Goal: Transaction & Acquisition: Purchase product/service

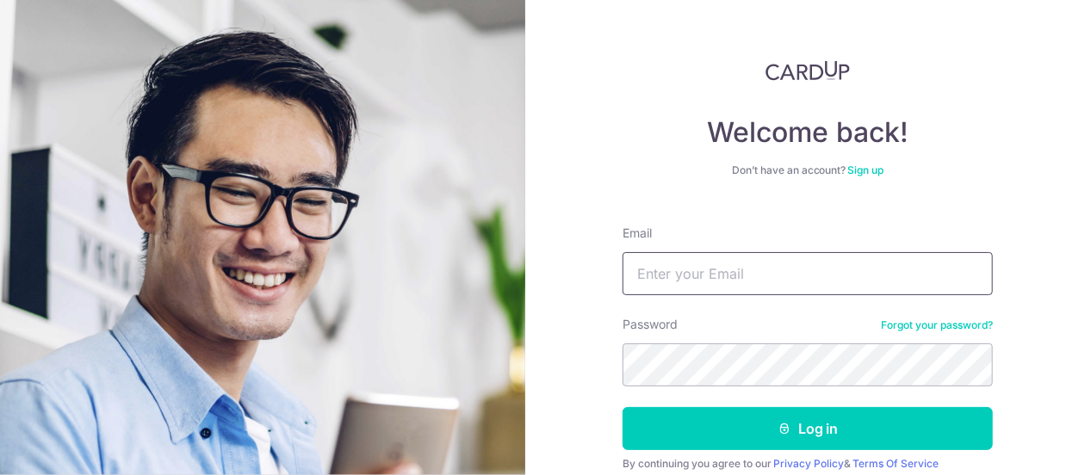
click at [818, 286] on input "Email" at bounding box center [808, 273] width 370 height 43
type input "neojunhao1@gmail.com"
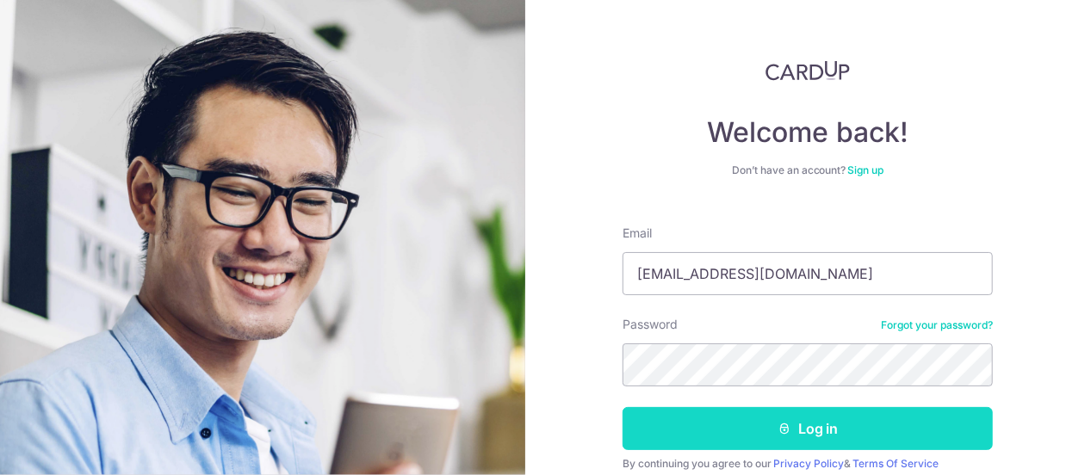
click at [775, 414] on button "Log in" at bounding box center [808, 428] width 370 height 43
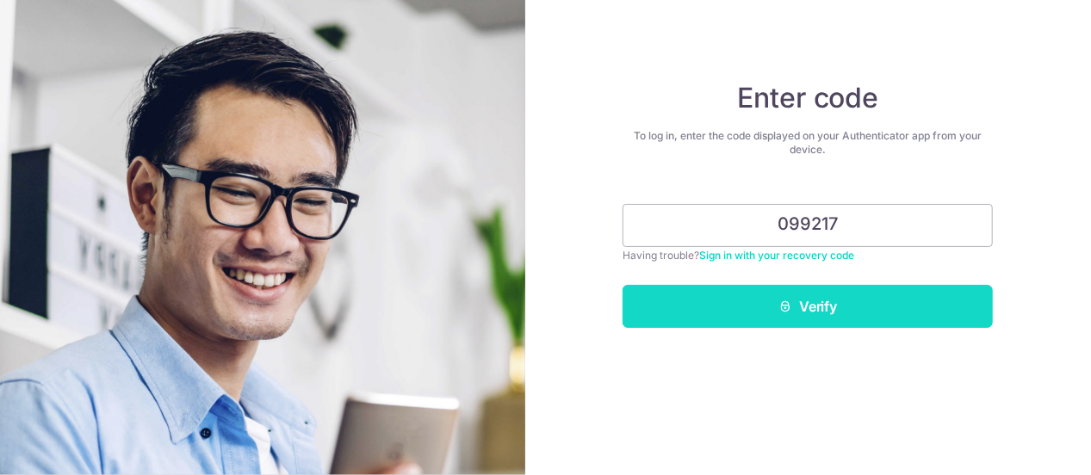
type input "099217"
click at [860, 311] on button "Verify" at bounding box center [808, 306] width 370 height 43
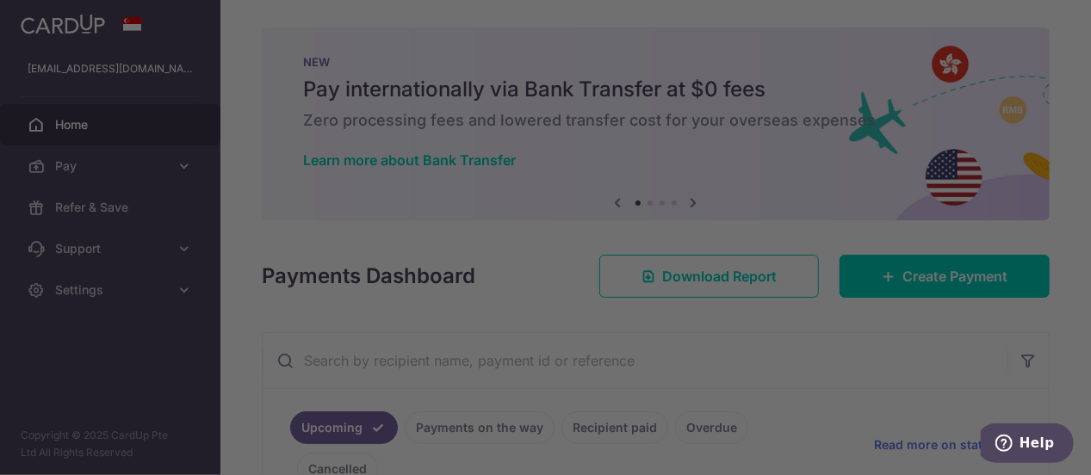
click at [134, 180] on div at bounding box center [551, 240] width 1102 height 481
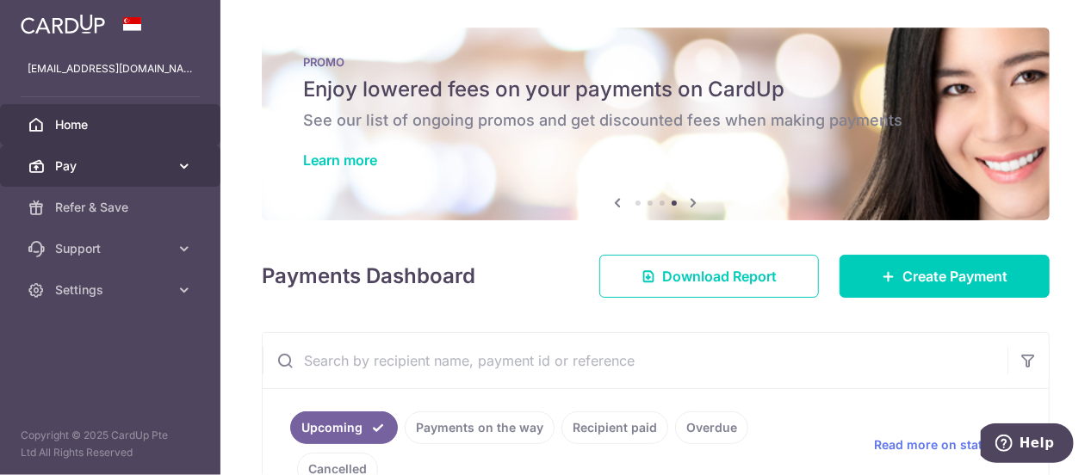
click at [136, 166] on span "Pay" at bounding box center [112, 166] width 114 height 17
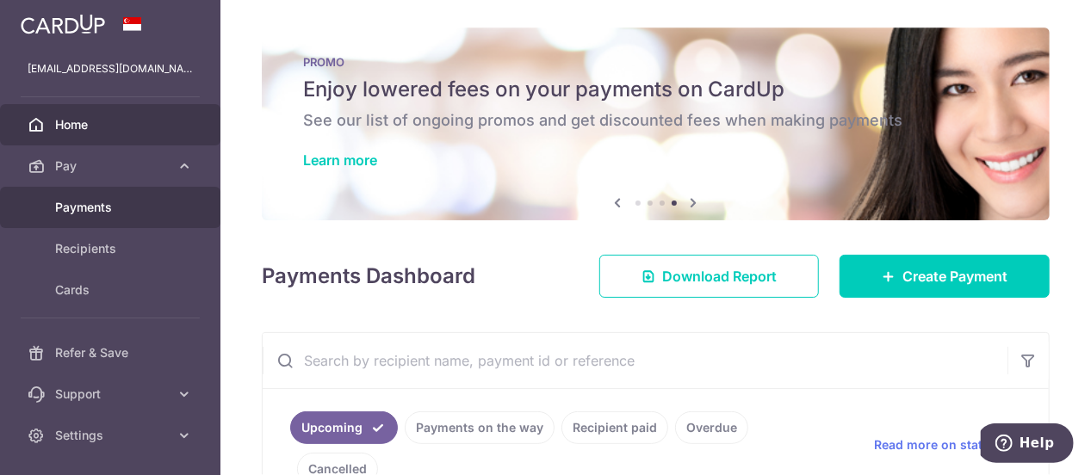
click at [93, 214] on span "Payments" at bounding box center [112, 207] width 114 height 17
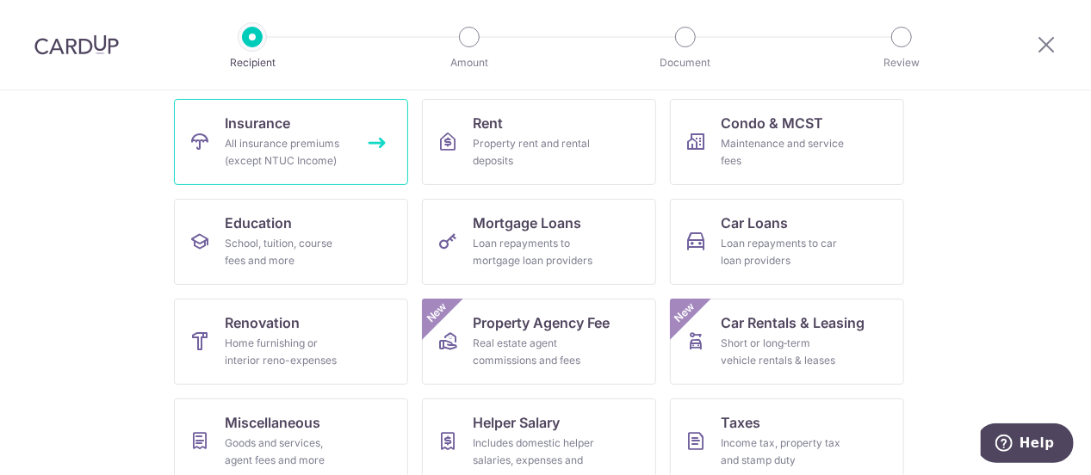
click at [276, 144] on div "All insurance premiums (except NTUC Income)" at bounding box center [288, 152] width 124 height 34
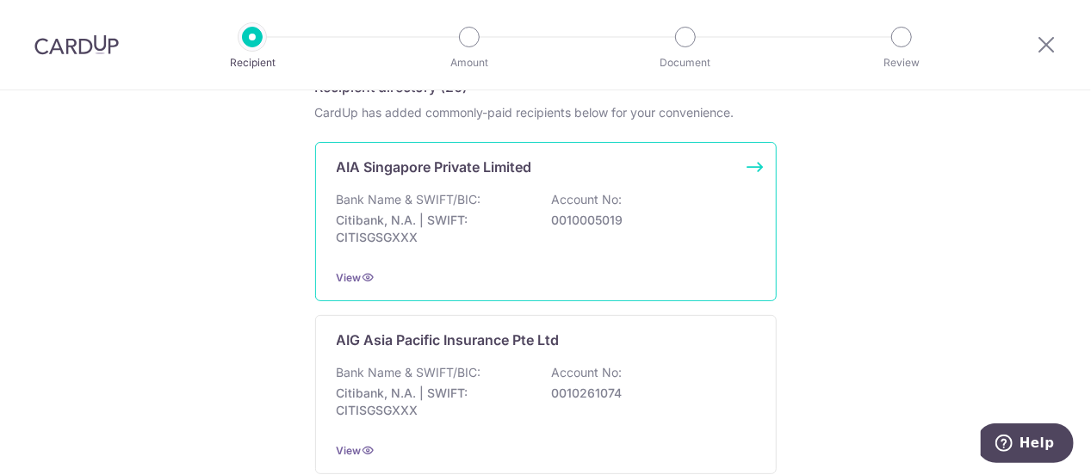
scroll to position [603, 0]
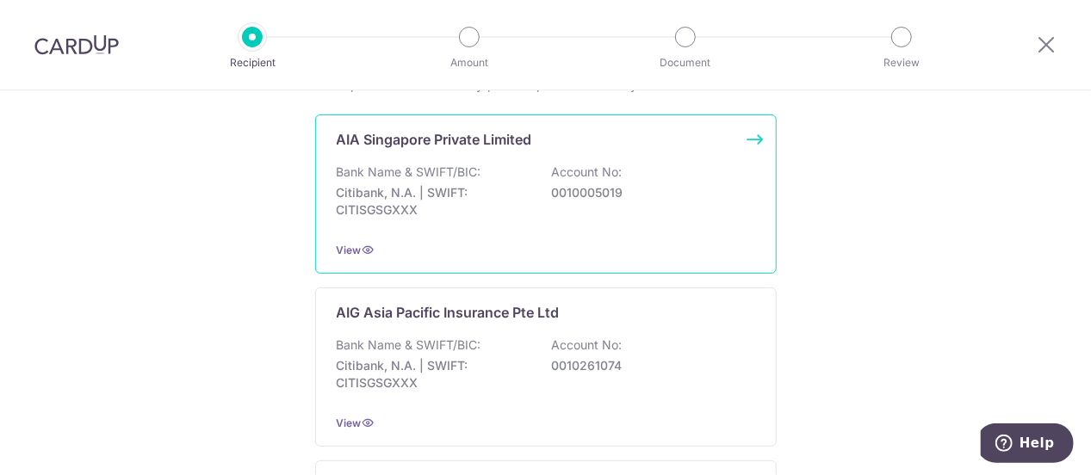
click at [593, 206] on div "Bank Name & SWIFT/BIC: Citibank, N.A. | SWIFT: CITISGSGXXX Account No: 00100050…" at bounding box center [546, 196] width 419 height 64
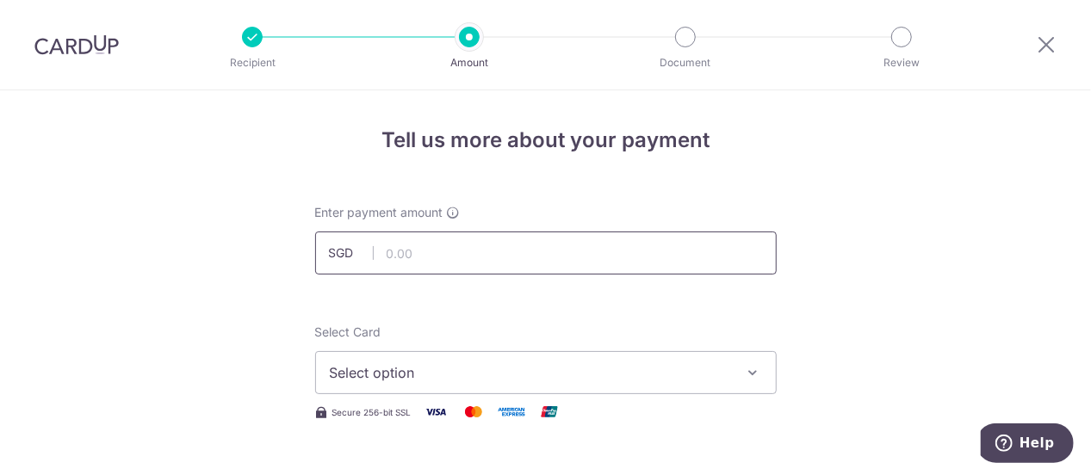
click at [553, 254] on input "text" at bounding box center [546, 253] width 462 height 43
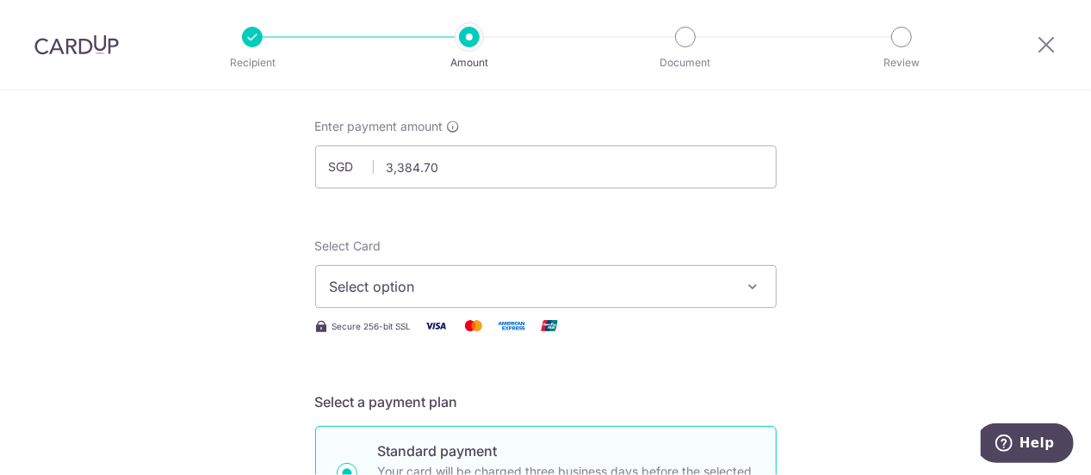
click at [715, 284] on span "Select option" at bounding box center [530, 286] width 401 height 21
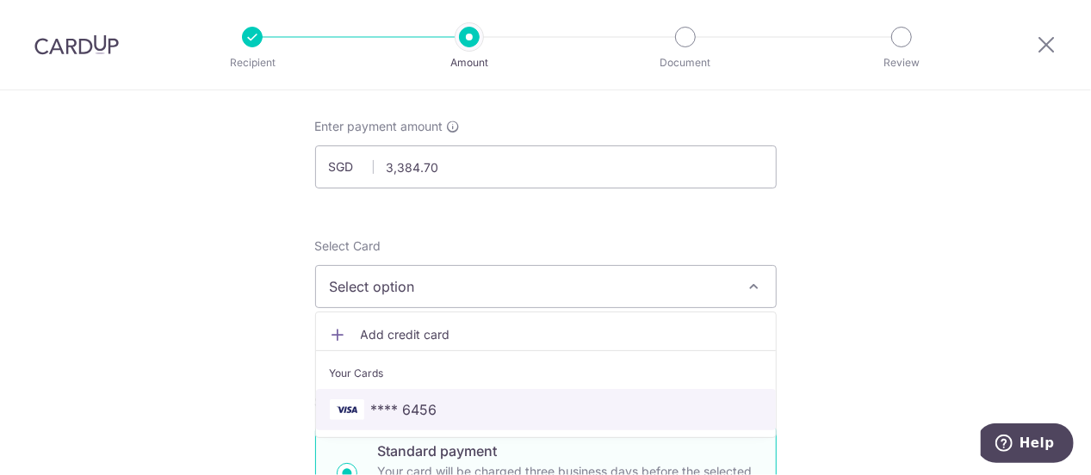
click at [438, 405] on span "**** 6456" at bounding box center [546, 410] width 432 height 21
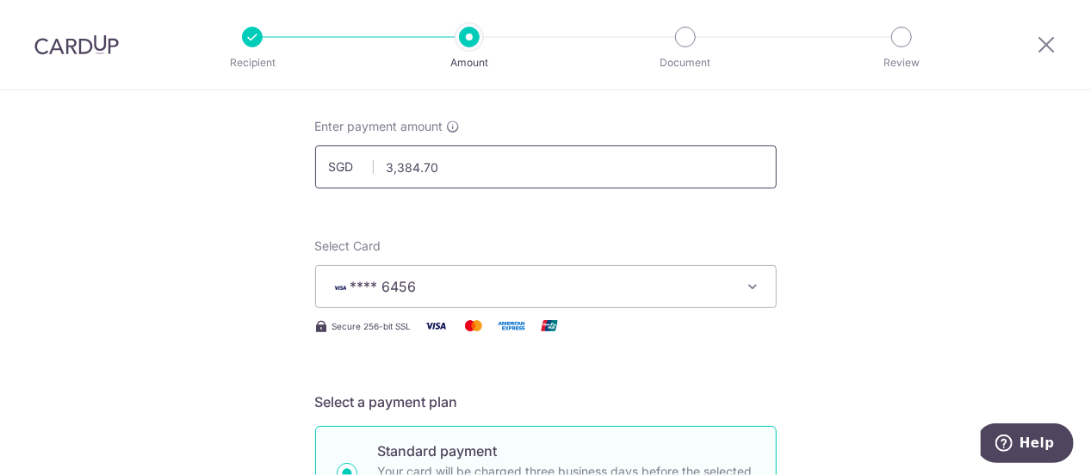
drag, startPoint x: 492, startPoint y: 161, endPoint x: 322, endPoint y: 162, distance: 169.7
click at [324, 162] on input "3,384.70" at bounding box center [546, 167] width 462 height 43
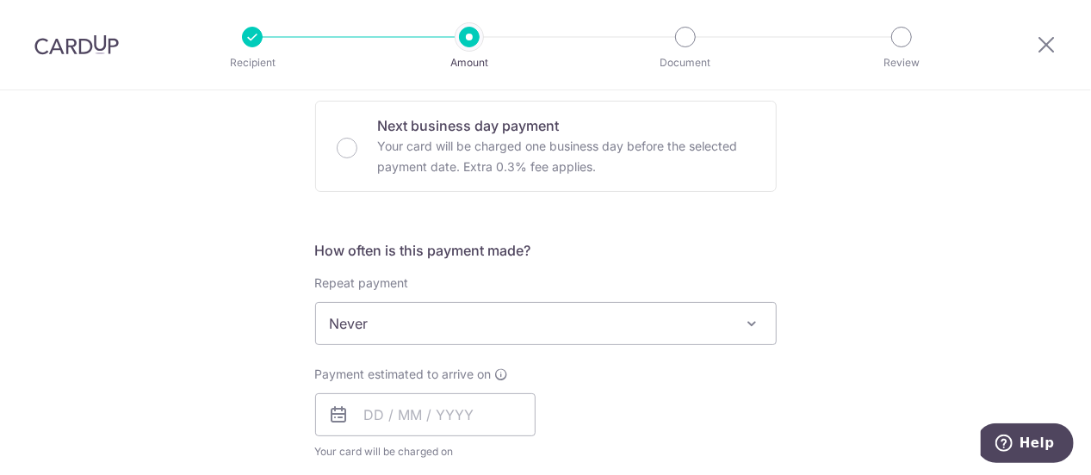
scroll to position [603, 0]
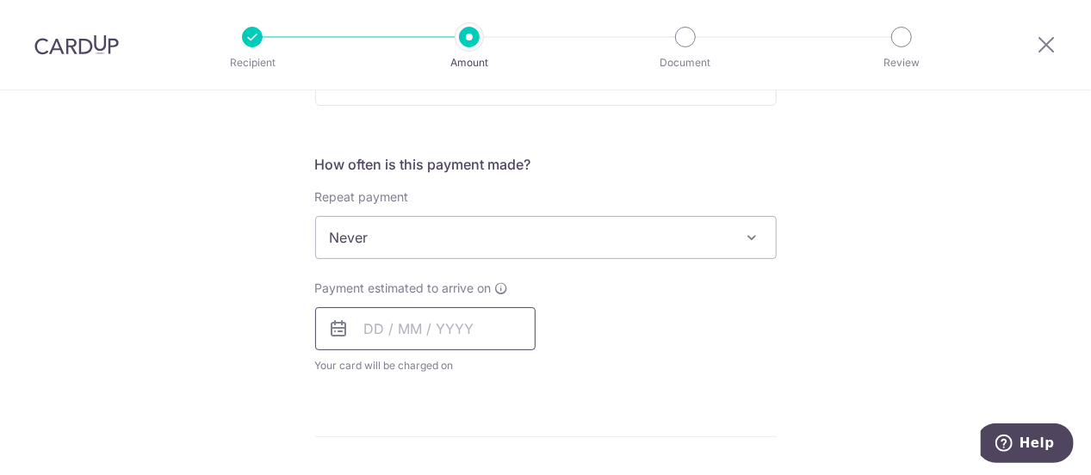
click at [370, 333] on input "text" at bounding box center [425, 328] width 220 height 43
type input "3,623.70"
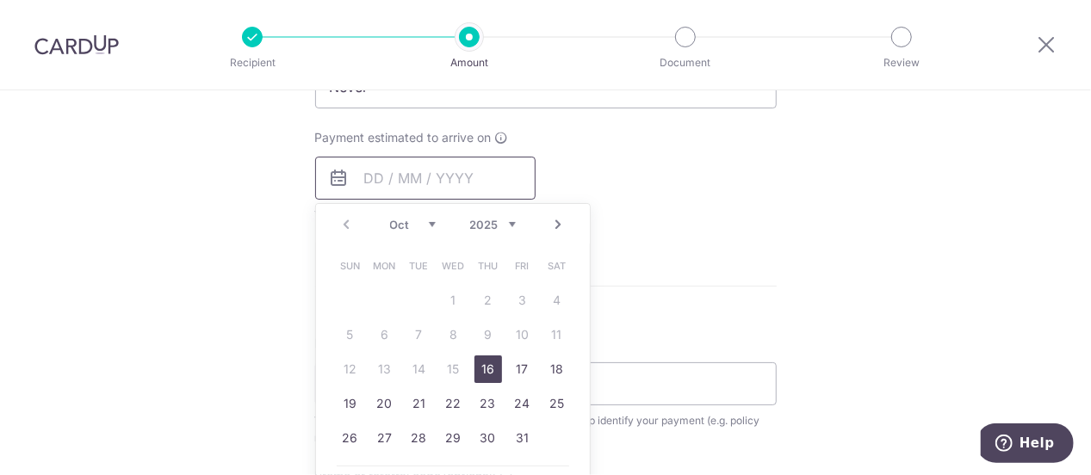
scroll to position [775, 0]
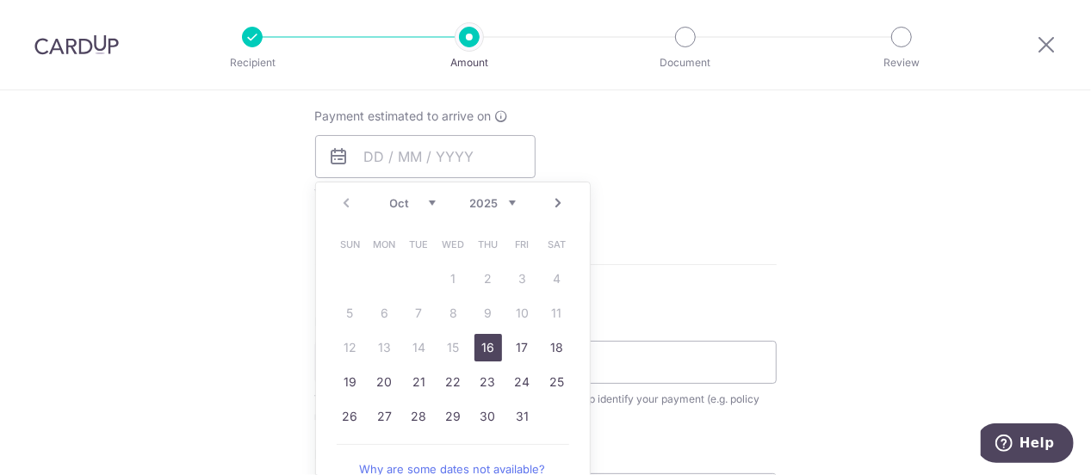
click at [486, 349] on link "16" at bounding box center [489, 348] width 28 height 28
type input "16/10/2025"
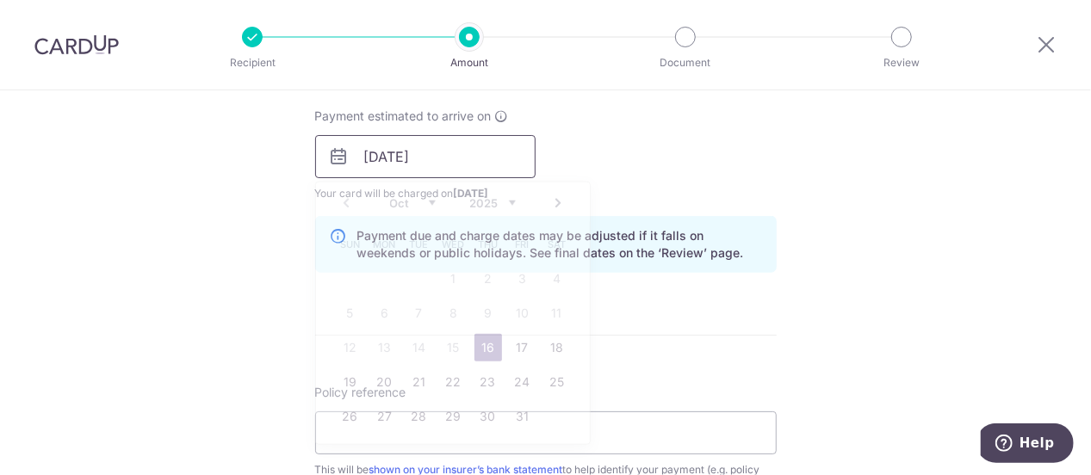
click at [481, 165] on input "[DATE]" at bounding box center [425, 156] width 220 height 43
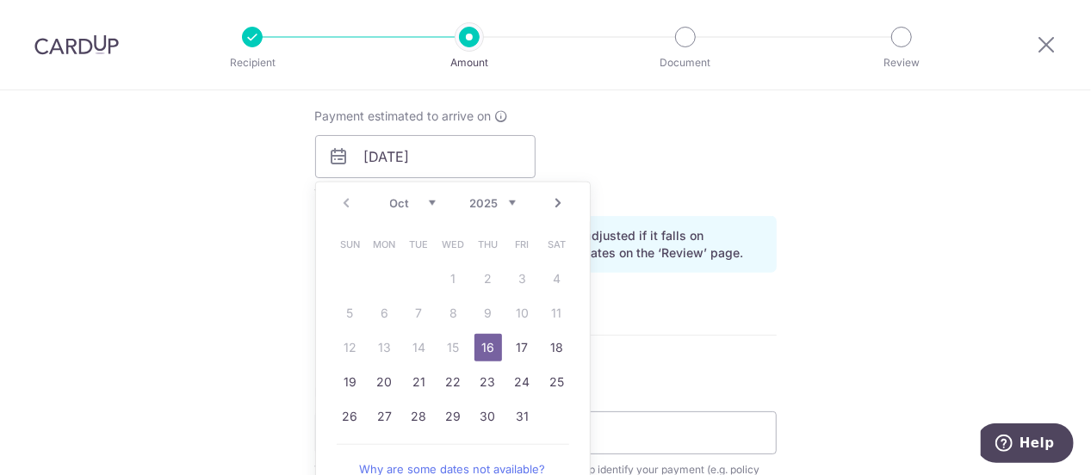
click at [479, 351] on link "16" at bounding box center [489, 348] width 28 height 28
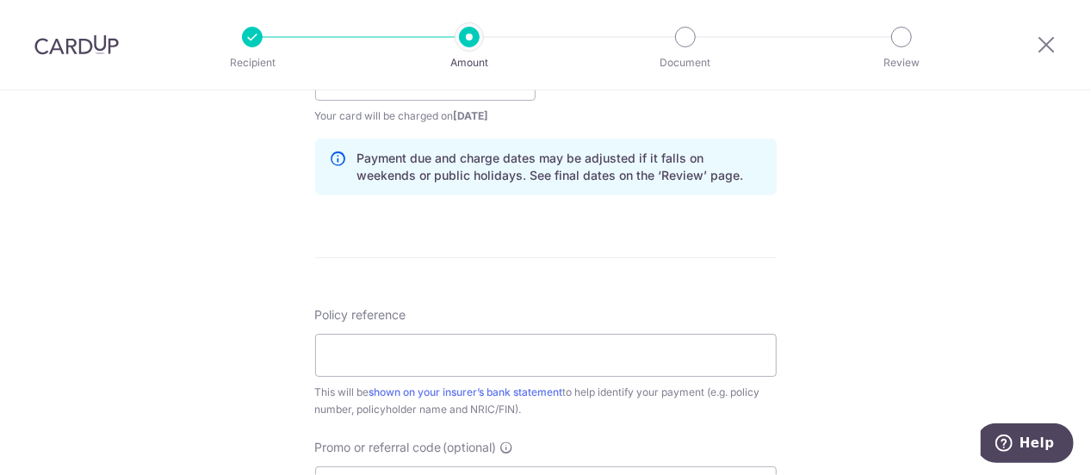
scroll to position [947, 0]
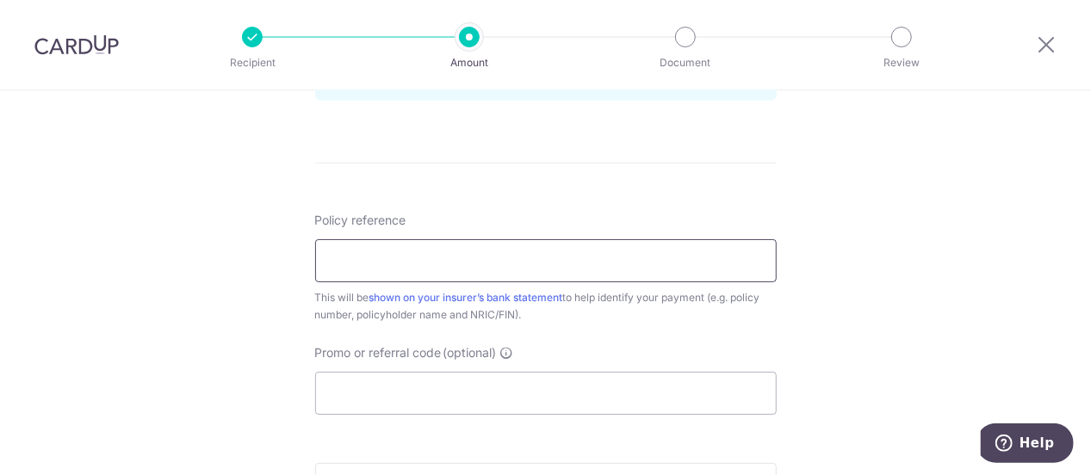
click at [423, 259] on input "Policy reference" at bounding box center [546, 260] width 462 height 43
click at [358, 258] on input "H233209490" at bounding box center [546, 260] width 462 height 43
click at [387, 259] on input "H233209490" at bounding box center [546, 260] width 462 height 43
click at [431, 257] on input "H233209490" at bounding box center [546, 260] width 462 height 43
type input "H233209490"
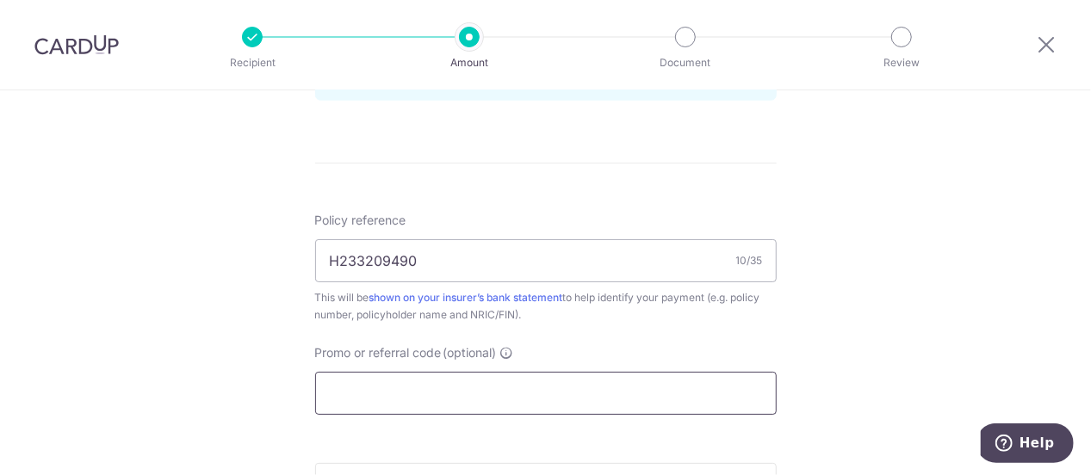
click at [370, 400] on input "Promo or referral code (optional)" at bounding box center [546, 393] width 462 height 43
paste input "MILELION"
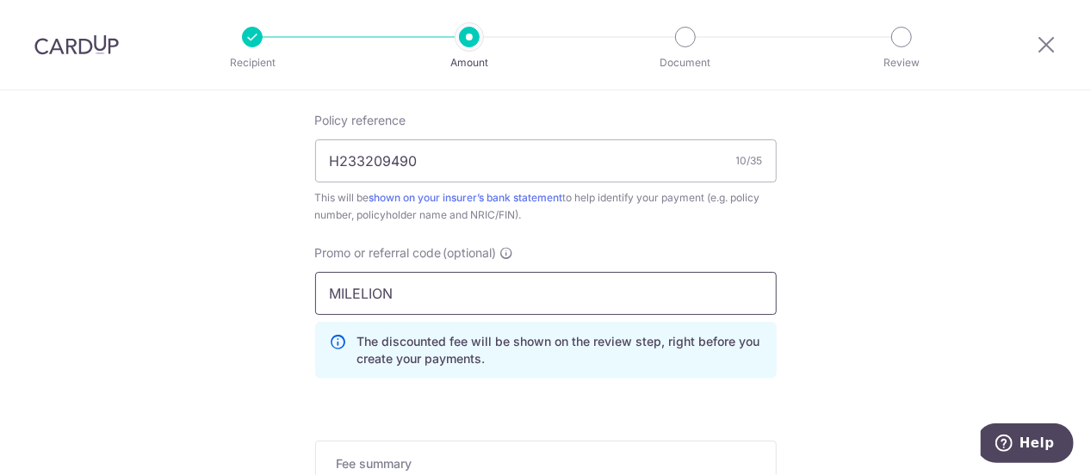
scroll to position [1206, 0]
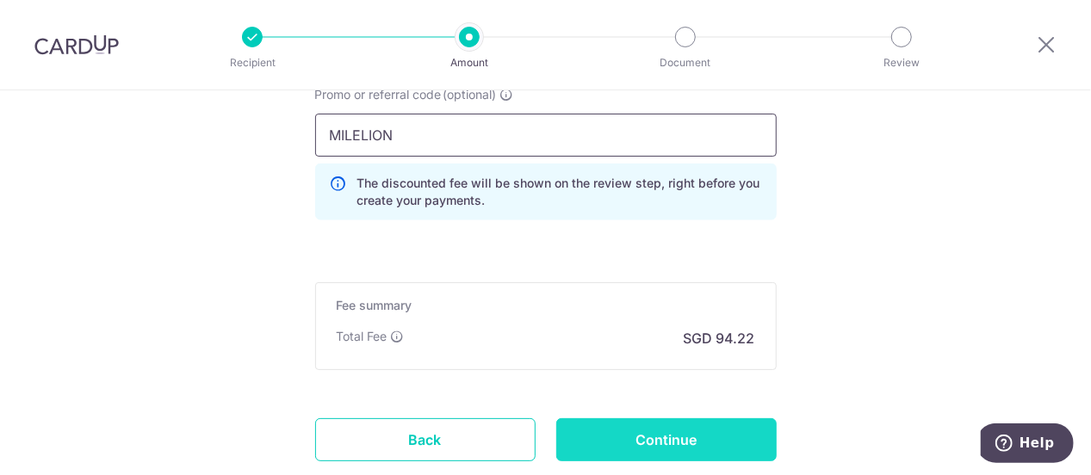
type input "MILELION"
click at [641, 439] on input "Continue" at bounding box center [666, 440] width 220 height 43
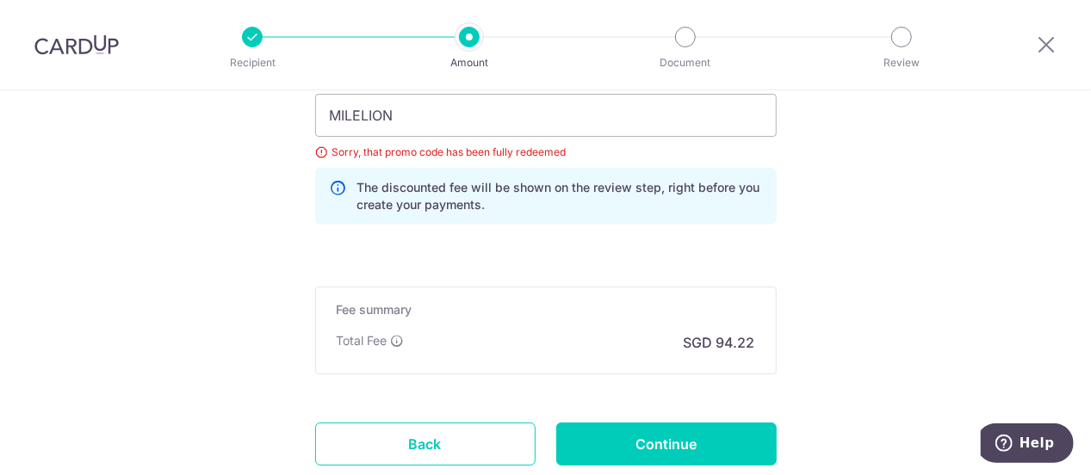
scroll to position [1190, 0]
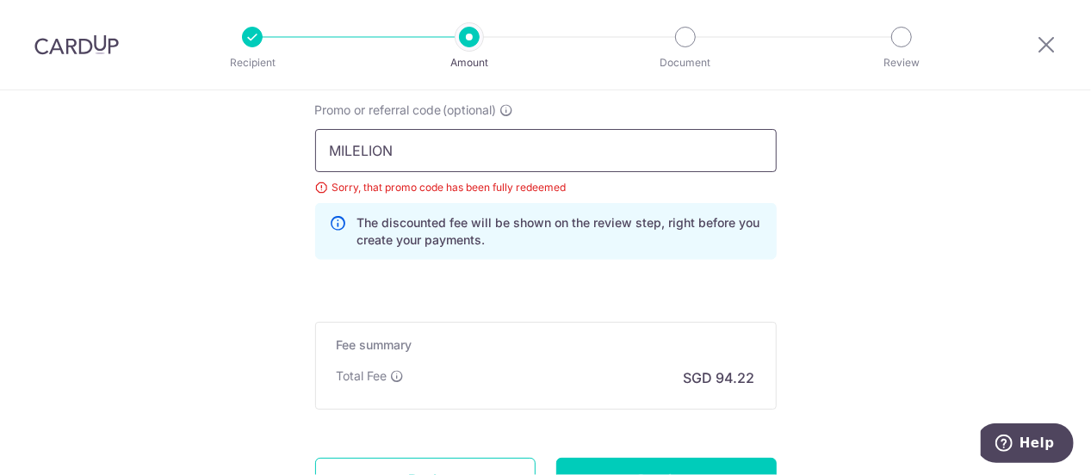
drag, startPoint x: 425, startPoint y: 158, endPoint x: 171, endPoint y: 135, distance: 254.2
paste input "OFF225"
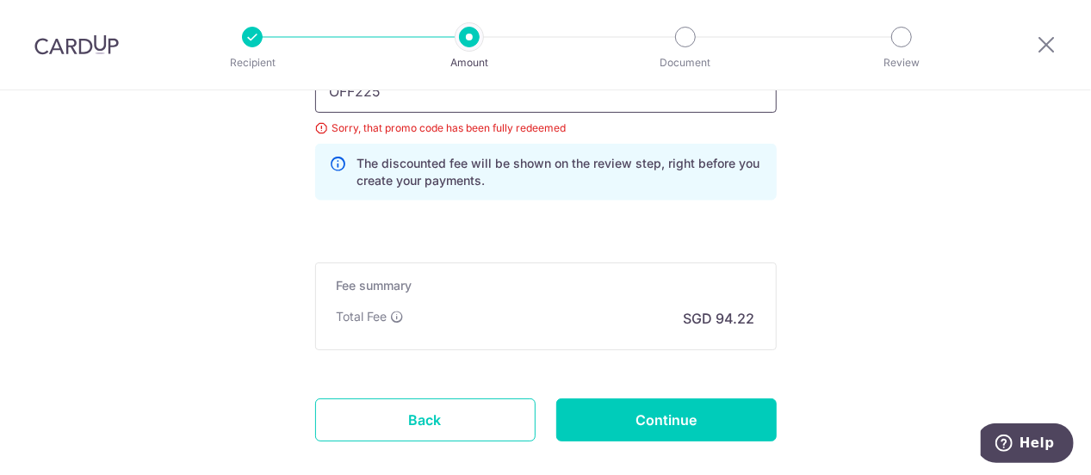
scroll to position [1276, 0]
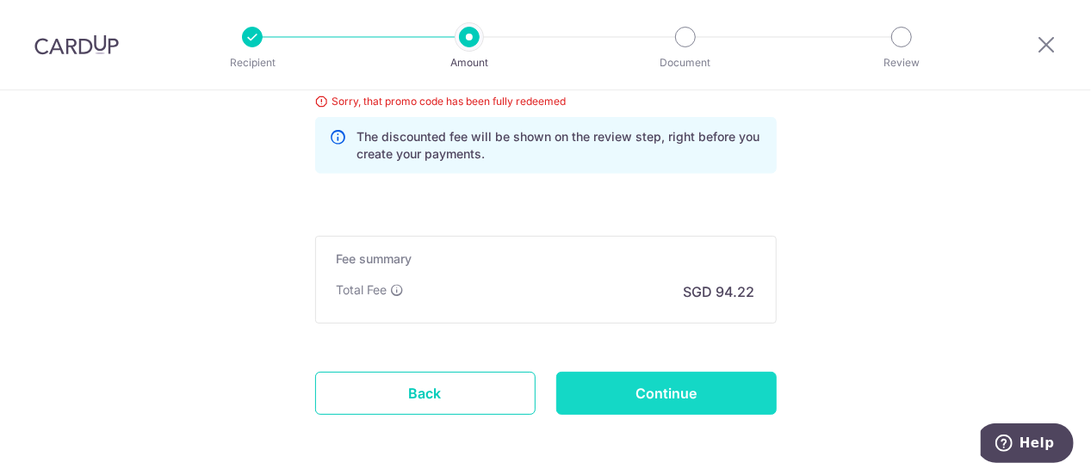
type input "OFF225"
click at [697, 397] on input "Continue" at bounding box center [666, 393] width 220 height 43
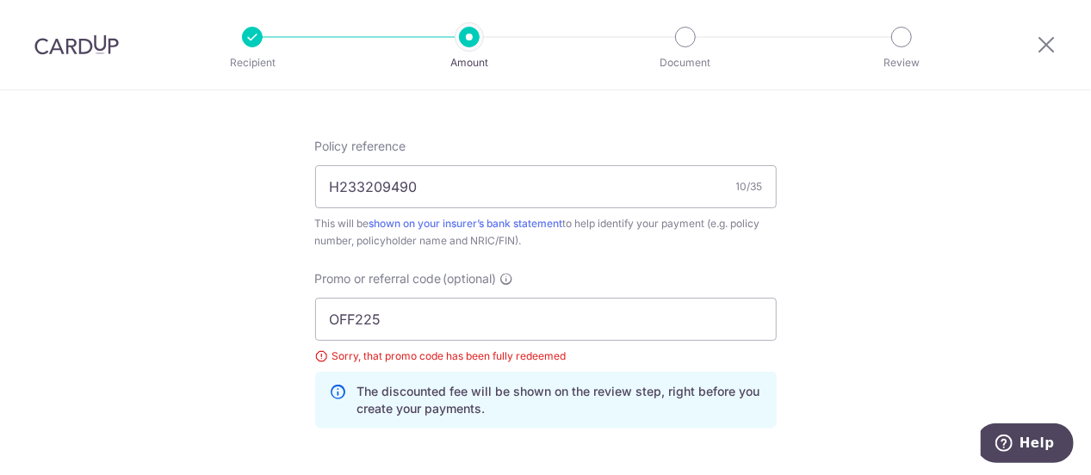
scroll to position [1018, 0]
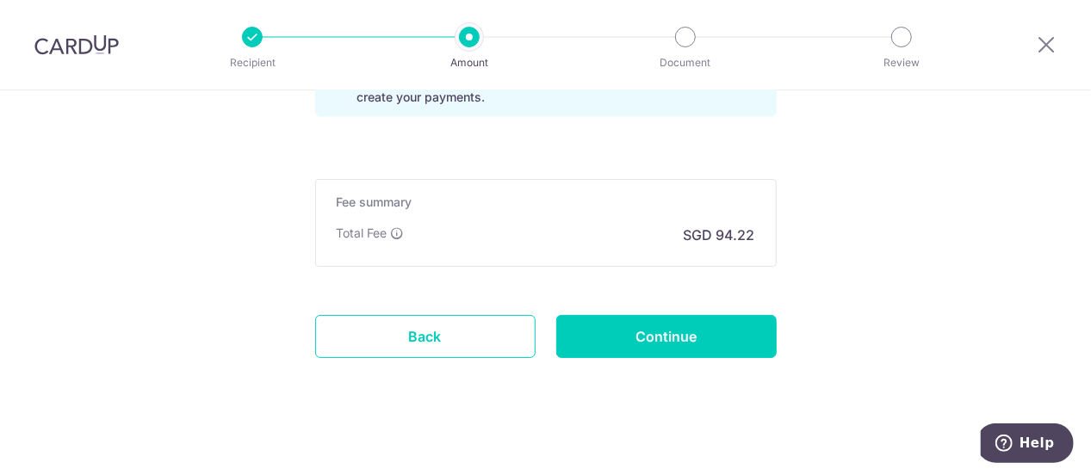
scroll to position [1316, 0]
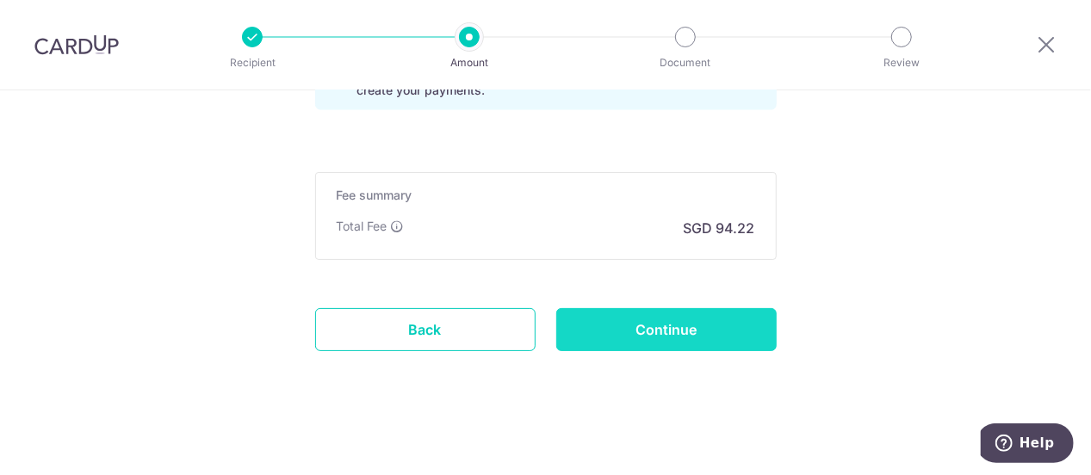
click at [660, 323] on input "Continue" at bounding box center [666, 329] width 220 height 43
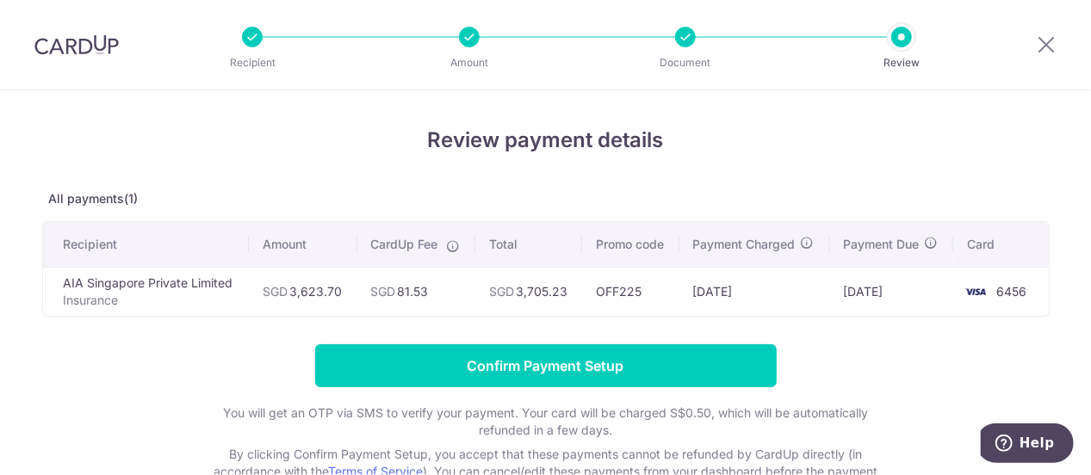
drag, startPoint x: 393, startPoint y: 289, endPoint x: 427, endPoint y: 292, distance: 34.5
click at [427, 292] on td "SGD 81.53" at bounding box center [416, 291] width 119 height 49
click at [400, 292] on td "SGD 81.53" at bounding box center [416, 291] width 119 height 49
drag, startPoint x: 397, startPoint y: 292, endPoint x: 432, endPoint y: 294, distance: 34.5
click at [432, 294] on td "SGD 81.53" at bounding box center [416, 291] width 119 height 49
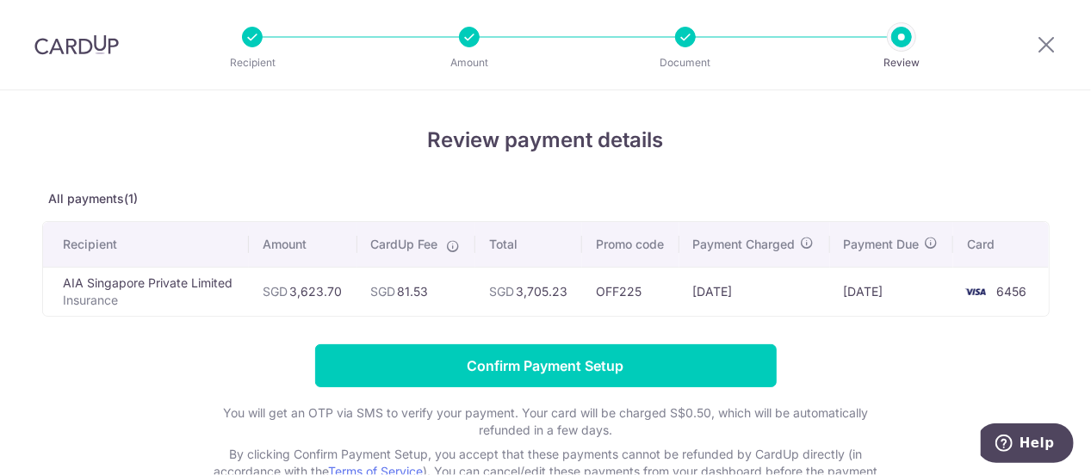
copy td "81.53"
drag, startPoint x: 512, startPoint y: 287, endPoint x: 563, endPoint y: 292, distance: 51.9
click at [567, 286] on td "SGD 3,705.23" at bounding box center [528, 291] width 107 height 49
drag, startPoint x: 563, startPoint y: 292, endPoint x: 544, endPoint y: 295, distance: 19.3
click at [562, 294] on td "SGD 3,705.23" at bounding box center [528, 291] width 107 height 49
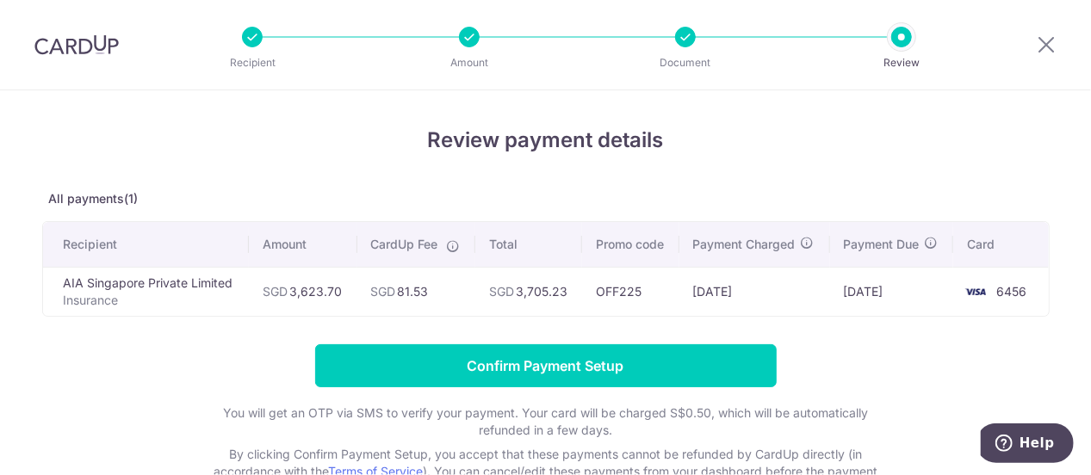
click at [525, 295] on td "SGD 3,705.23" at bounding box center [528, 291] width 107 height 49
drag, startPoint x: 517, startPoint y: 294, endPoint x: 564, endPoint y: 287, distance: 47.9
click at [564, 287] on td "SGD 3,705.23" at bounding box center [528, 291] width 107 height 49
copy td "3,705.23"
click at [870, 352] on form "Confirm Payment Setup You will get an OTP via SMS to verify your payment. Your …" at bounding box center [546, 437] width 1008 height 184
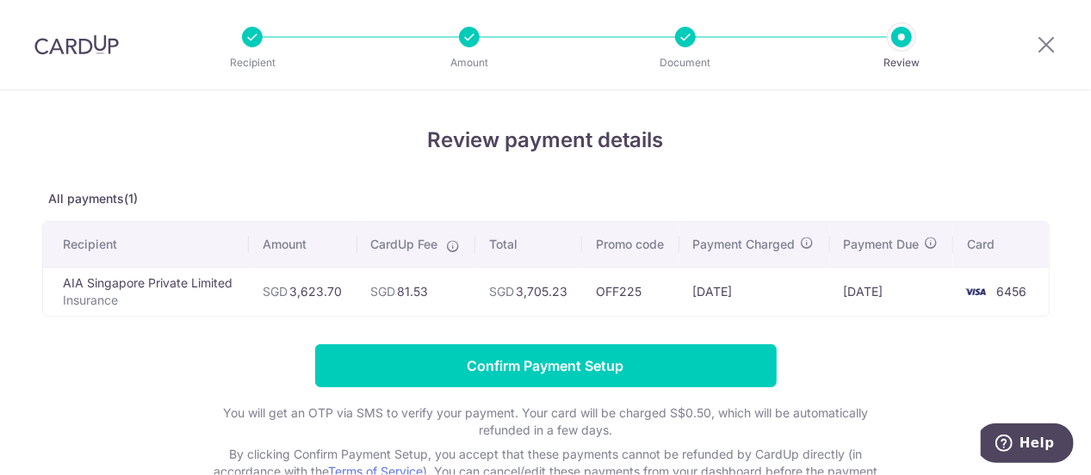
scroll to position [153, 0]
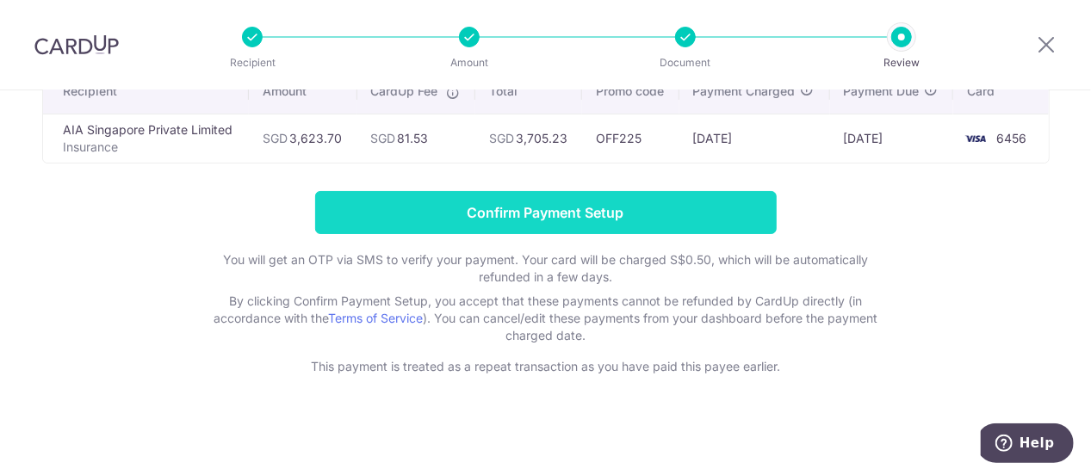
click at [694, 229] on input "Confirm Payment Setup" at bounding box center [546, 212] width 462 height 43
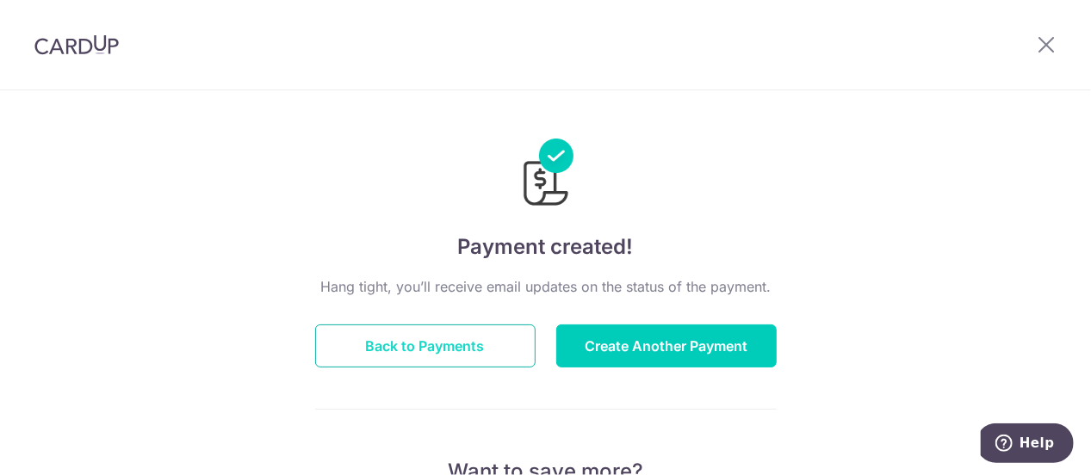
click at [413, 348] on button "Back to Payments" at bounding box center [425, 346] width 220 height 43
